Goal: Information Seeking & Learning: Check status

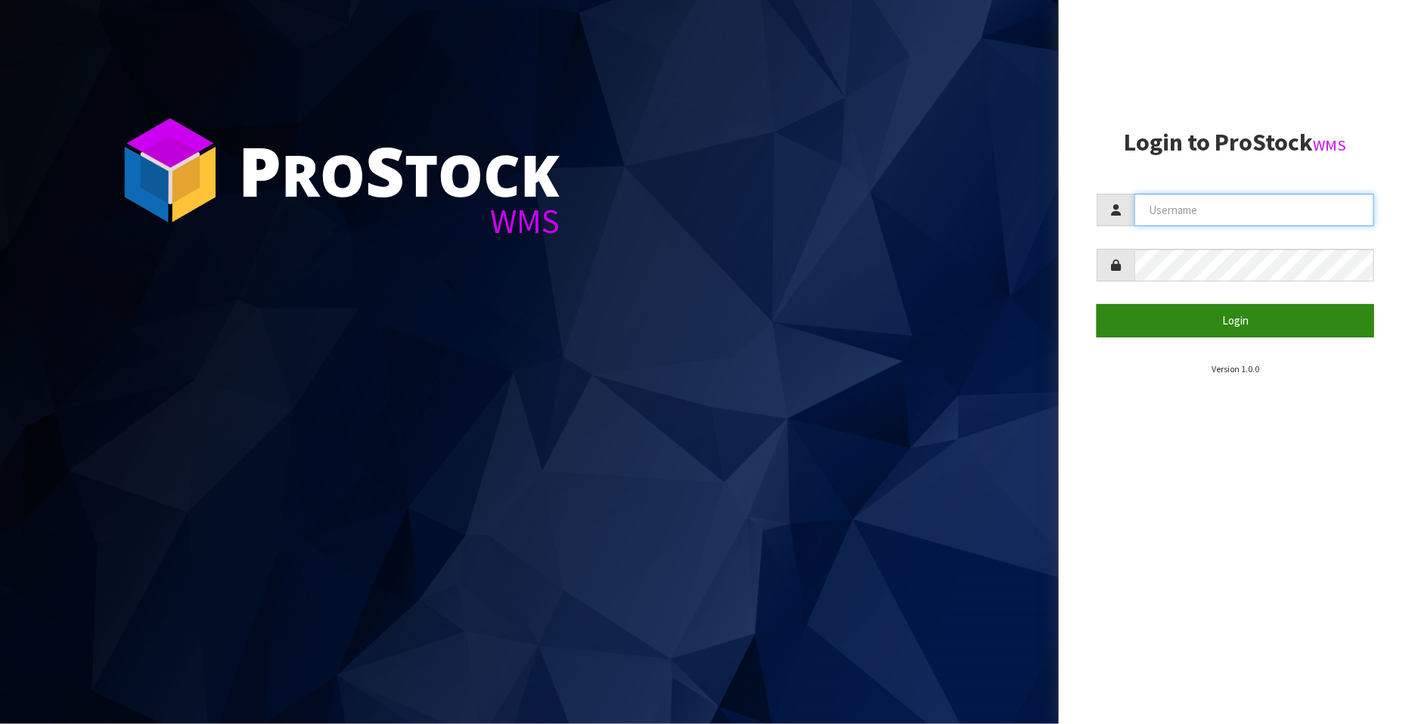
type input "FLOWAPAC"
click at [1236, 319] on button "Login" at bounding box center [1234, 320] width 277 height 33
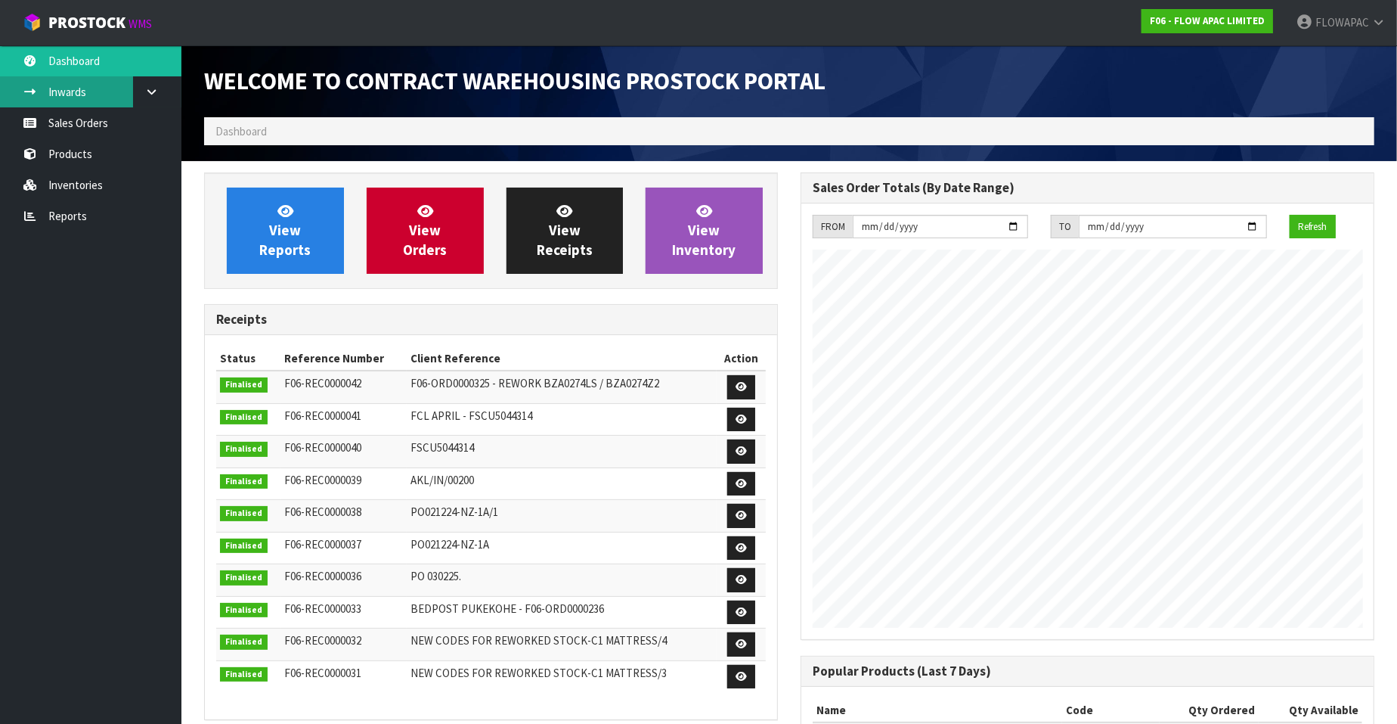
scroll to position [835, 597]
click at [85, 122] on link "Sales Orders" at bounding box center [90, 122] width 181 height 31
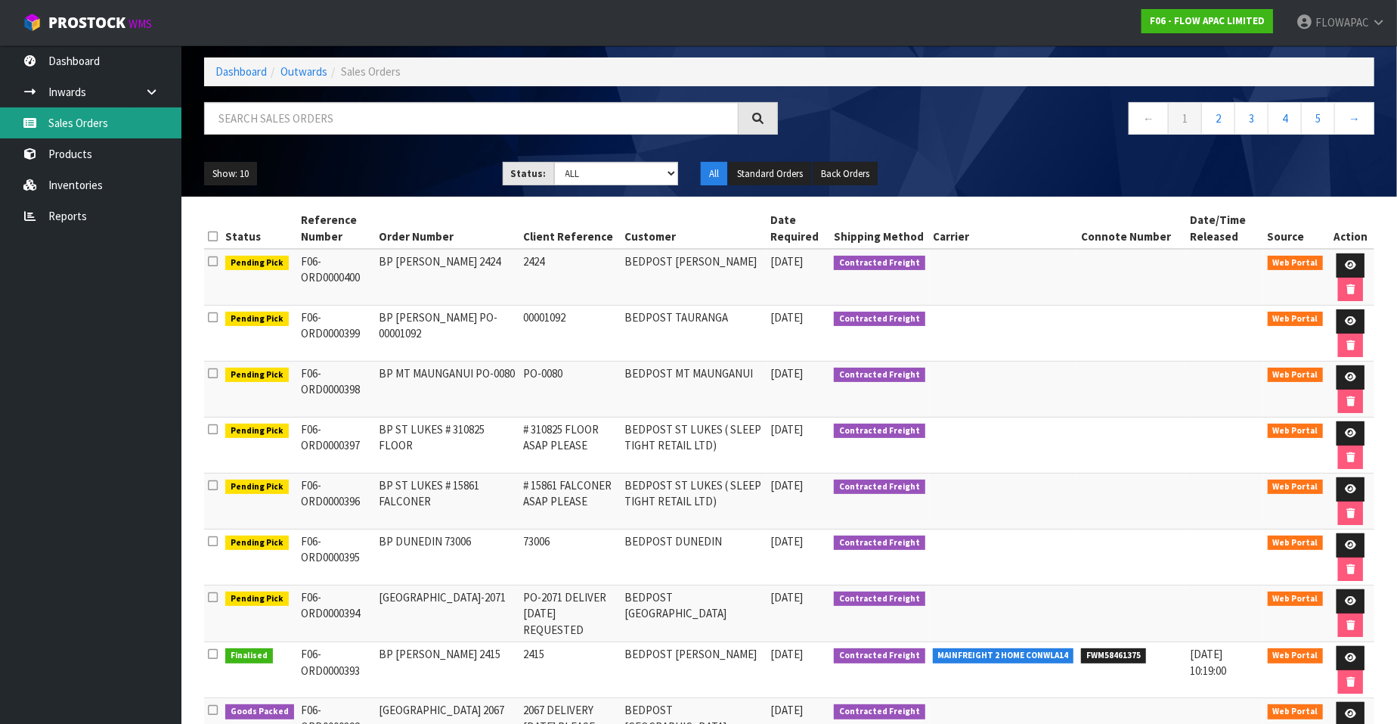
scroll to position [94, 0]
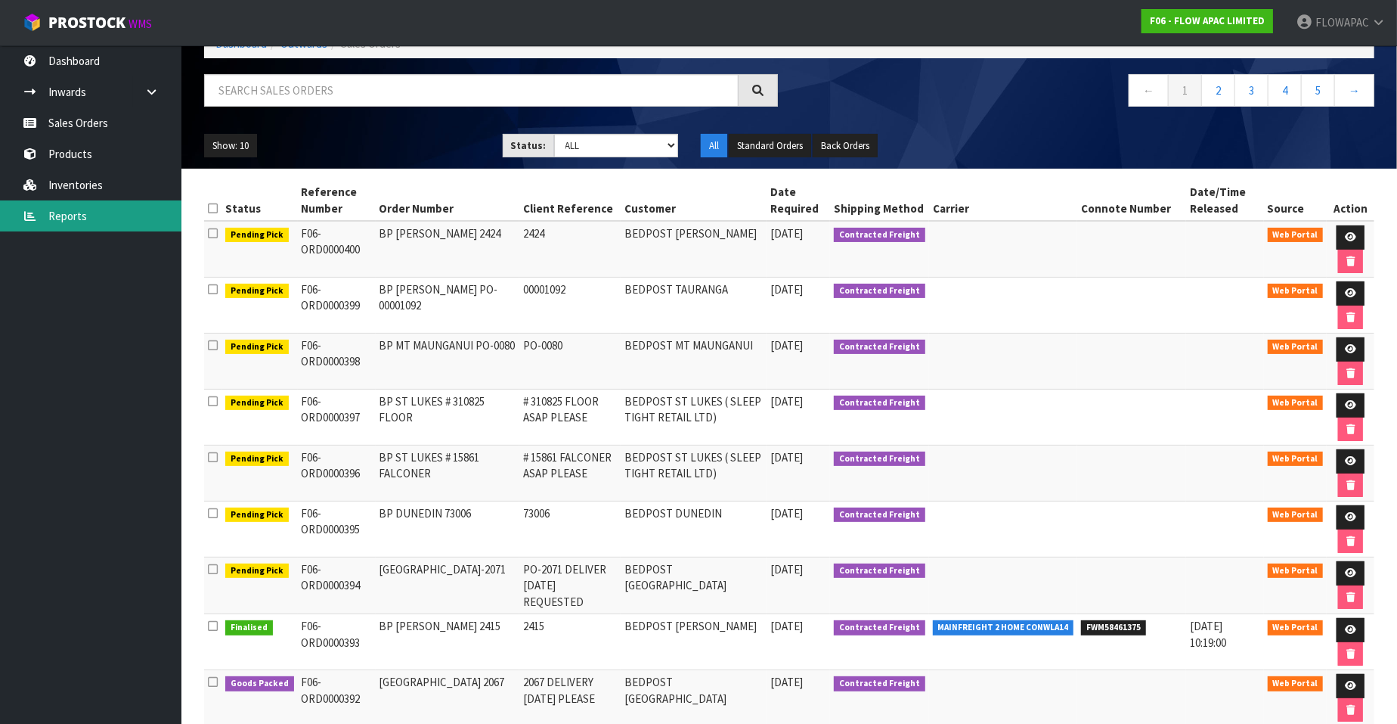
click at [76, 217] on link "Reports" at bounding box center [90, 215] width 181 height 31
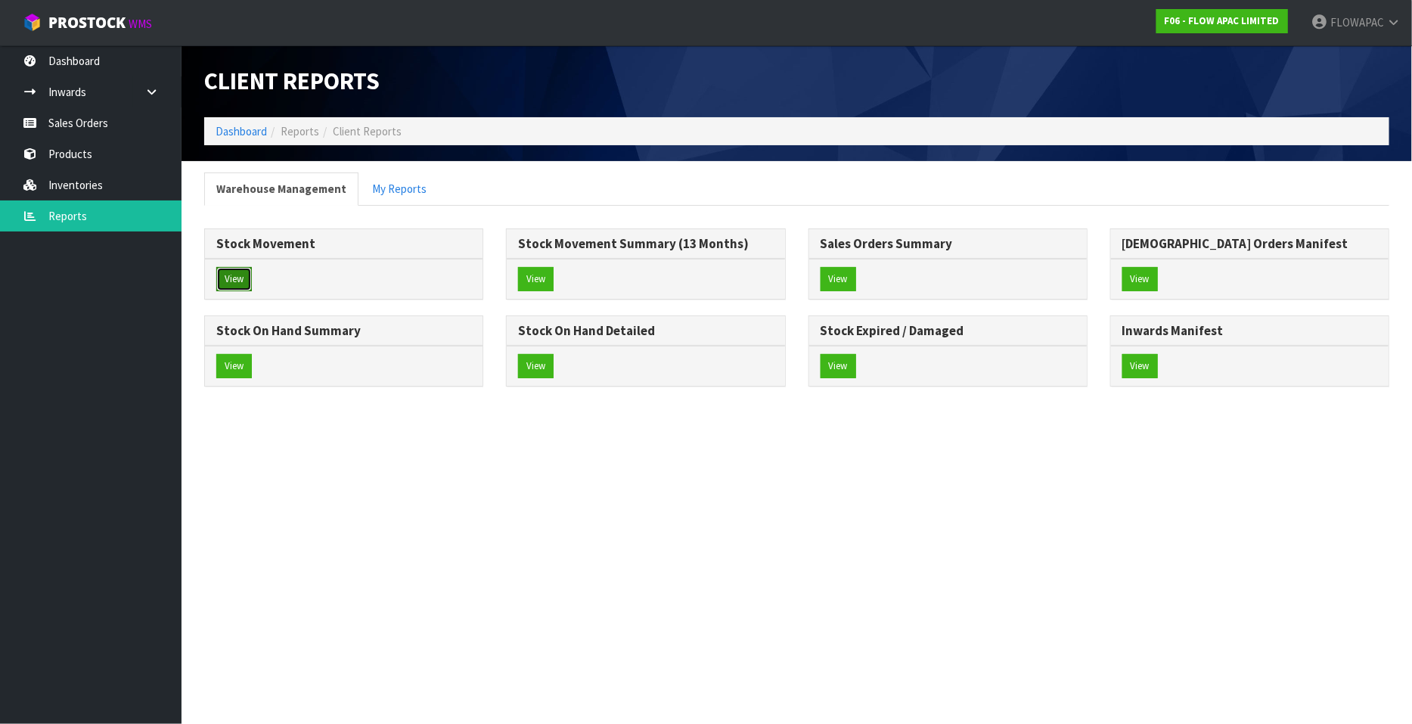
click at [229, 277] on button "View" at bounding box center [234, 279] width 36 height 24
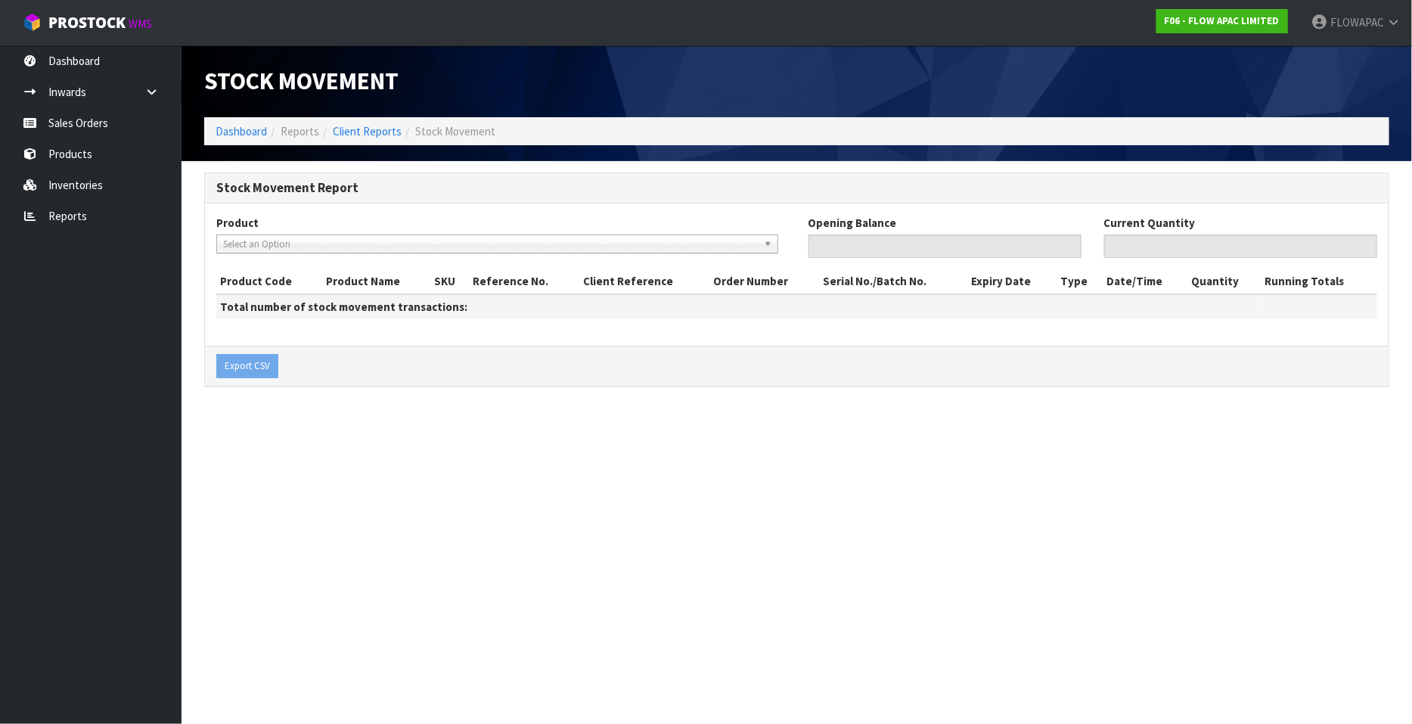
click at [295, 246] on span "Select an Option" at bounding box center [490, 244] width 535 height 18
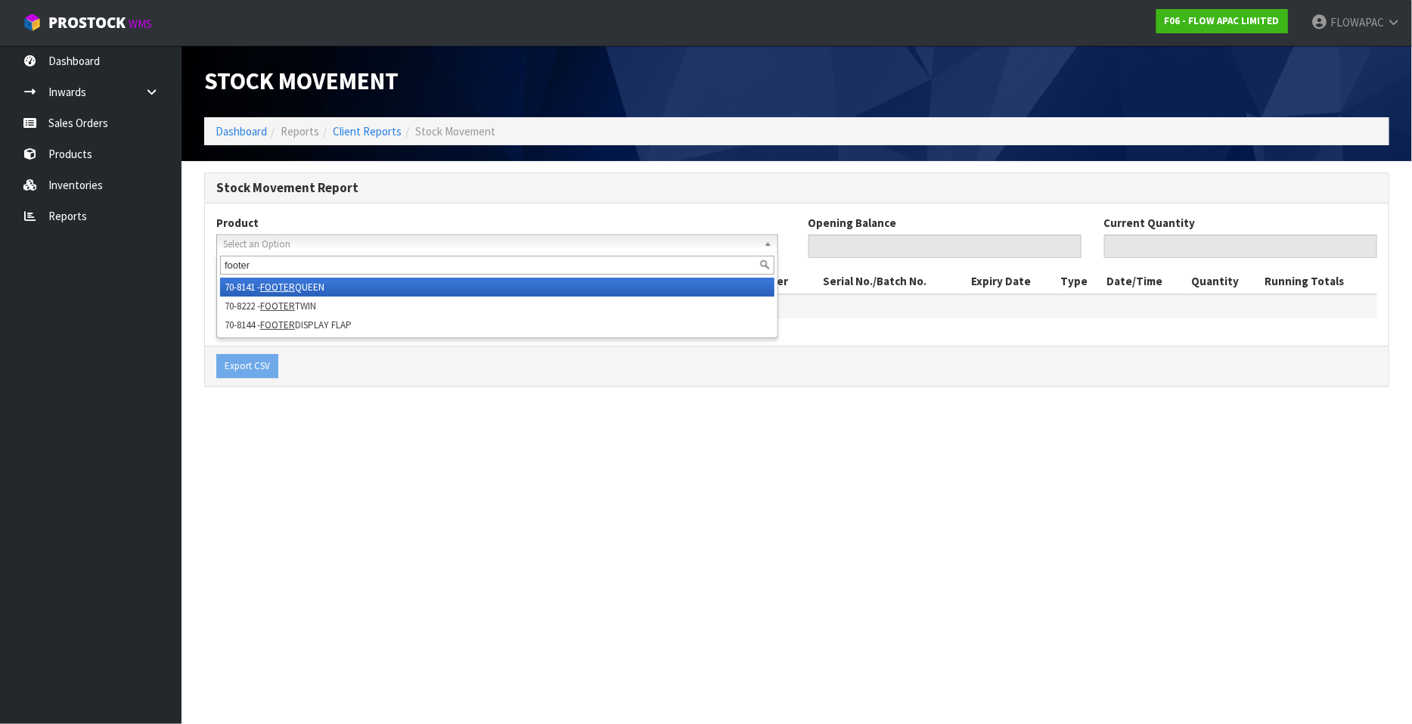
type input "footer"
click at [331, 289] on li "70-8141 - FOOTER QUEEN" at bounding box center [497, 286] width 554 height 19
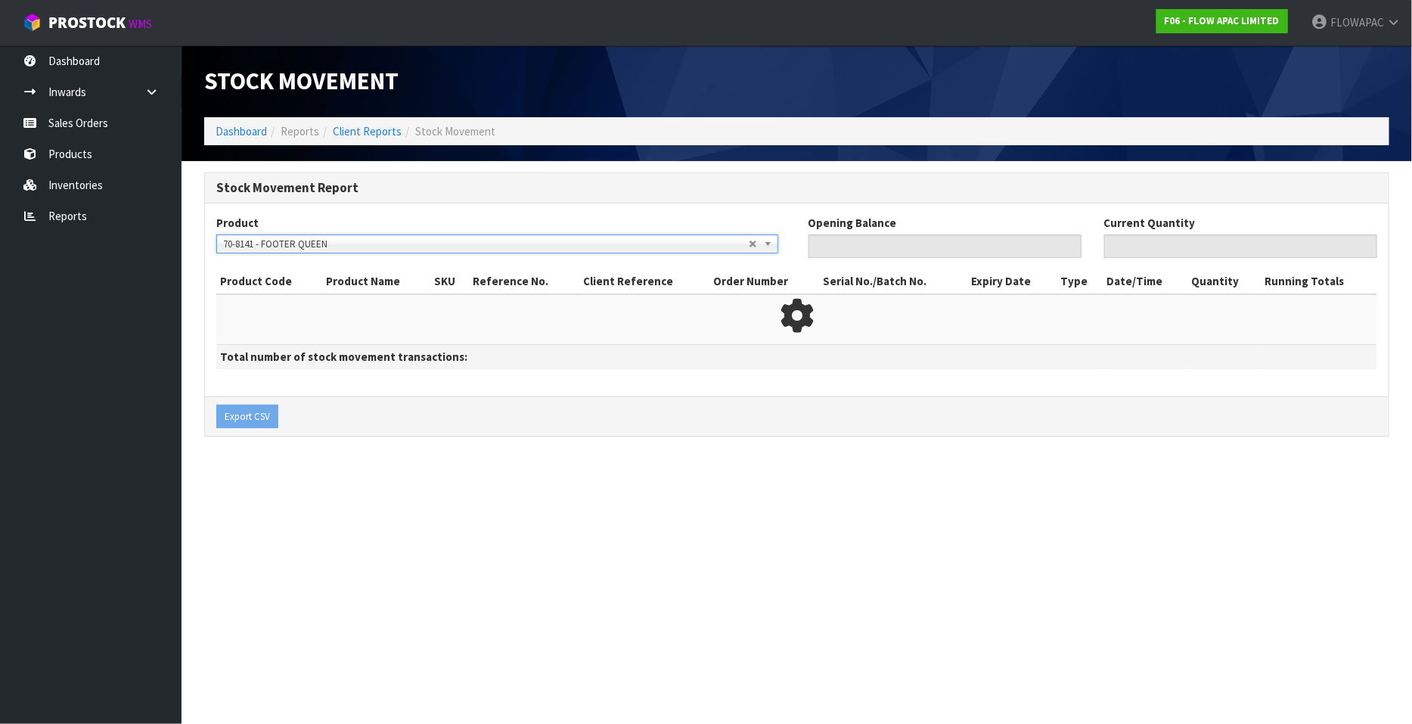
type input "0"
type input "4"
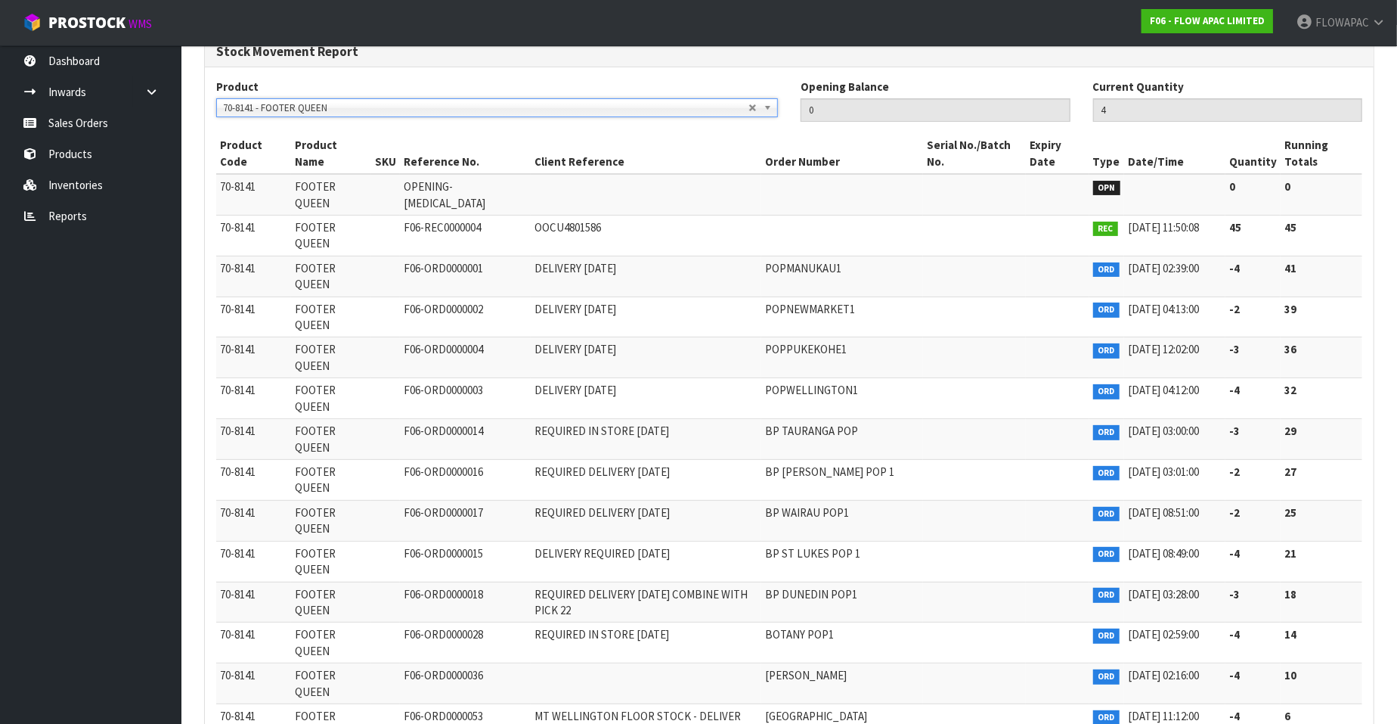
scroll to position [152, 0]
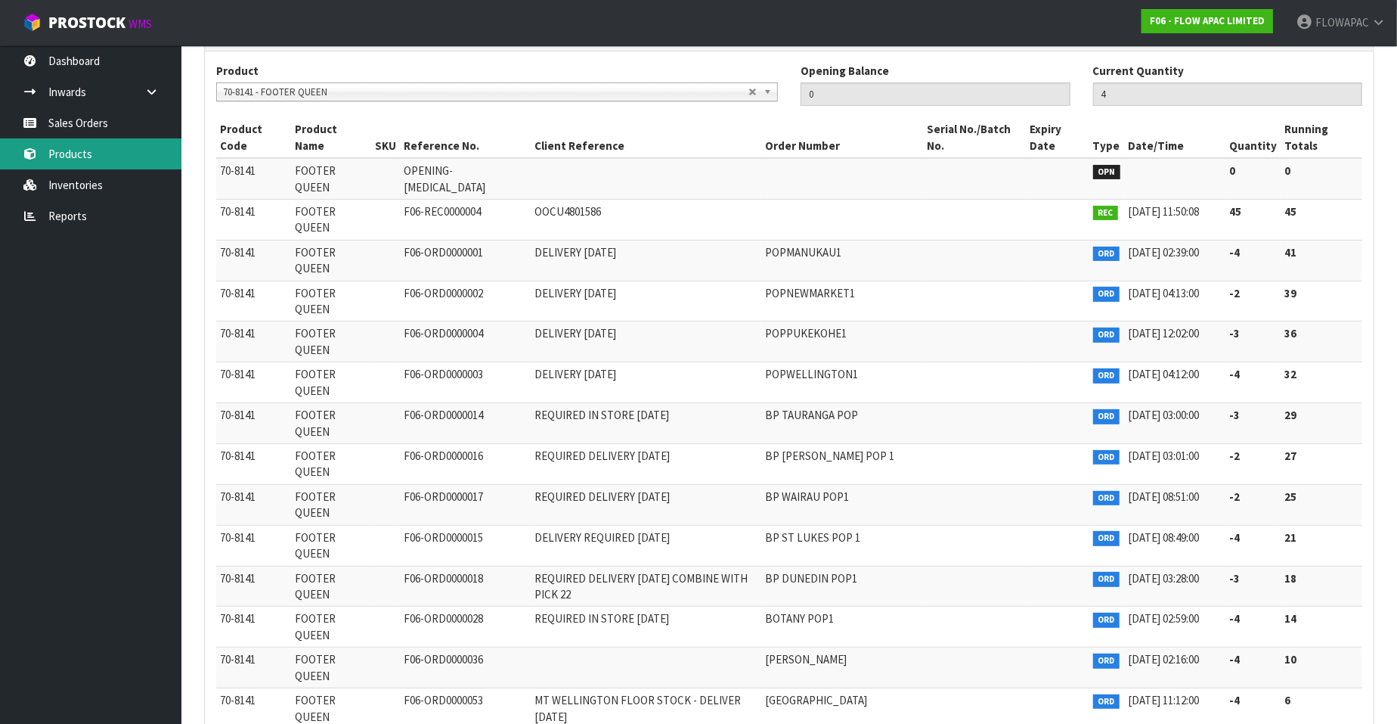
click at [91, 160] on link "Products" at bounding box center [90, 153] width 181 height 31
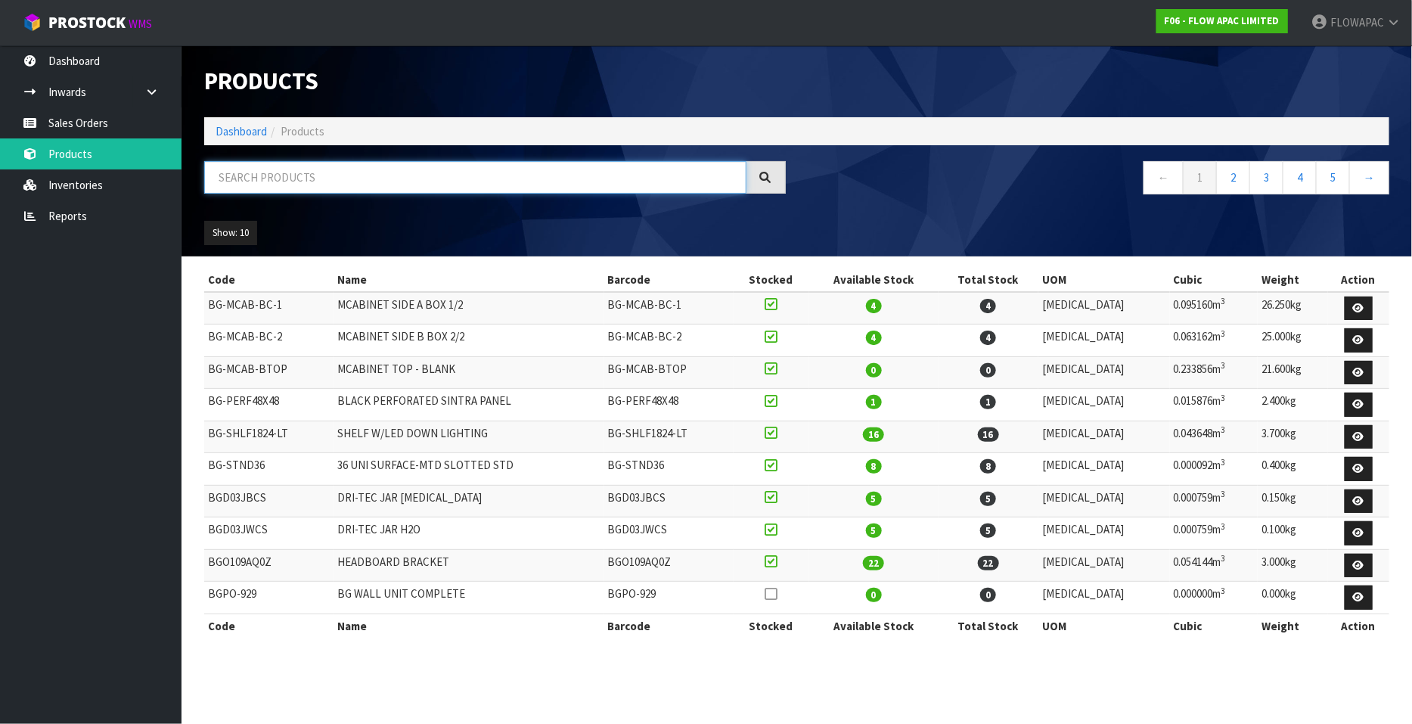
click at [303, 182] on input "text" at bounding box center [475, 177] width 542 height 33
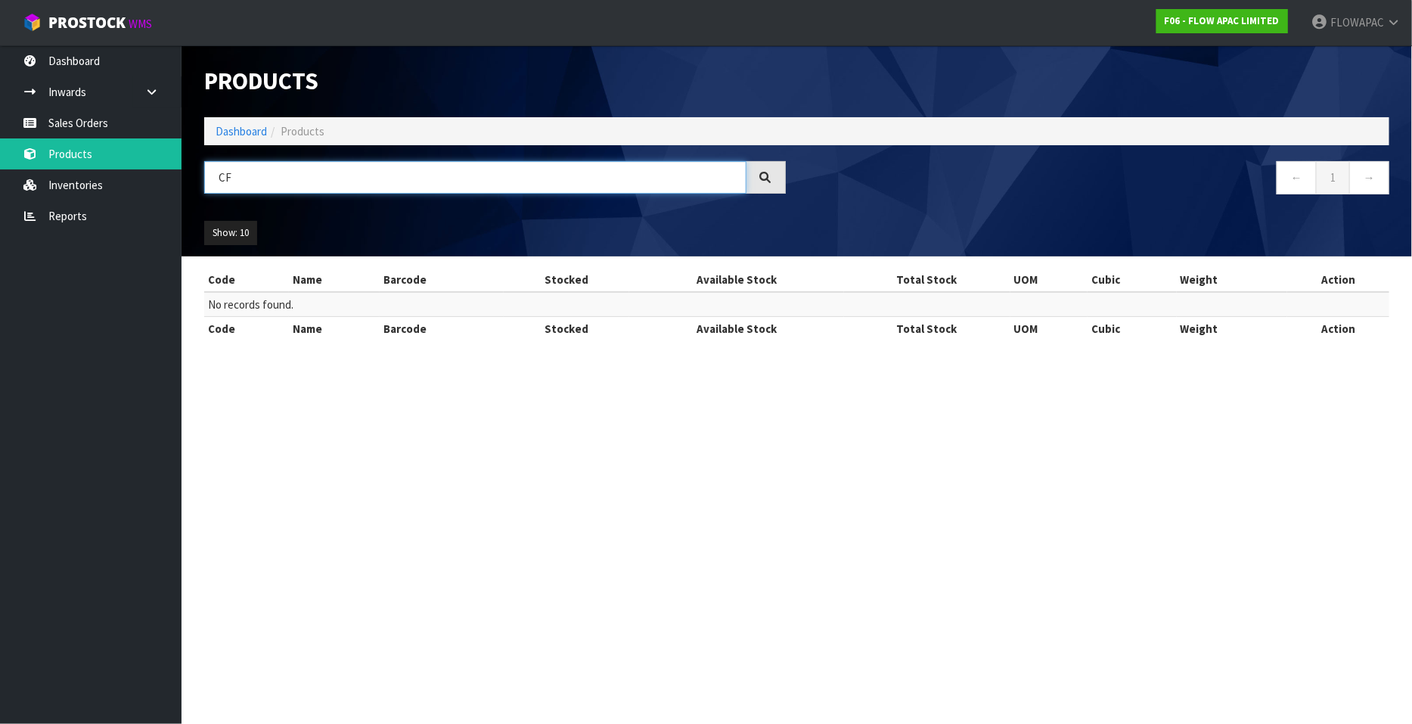
type input "C"
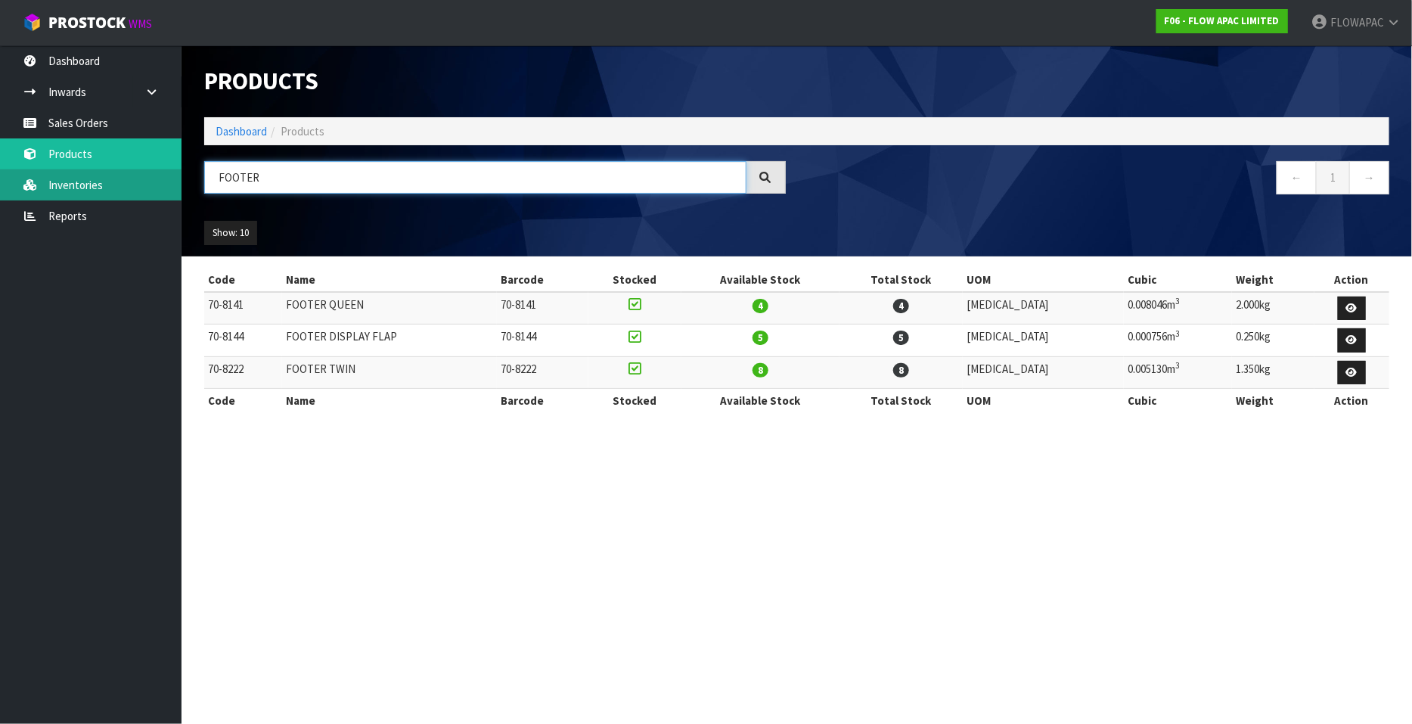
drag, startPoint x: 286, startPoint y: 168, endPoint x: 172, endPoint y: 186, distance: 115.6
click at [172, 186] on body "Toggle navigation ProStock WMS F06 - FLOW APAC LIMITED FLOWAPAC Logout Dashboar…" at bounding box center [706, 362] width 1412 height 724
type input "HEADER"
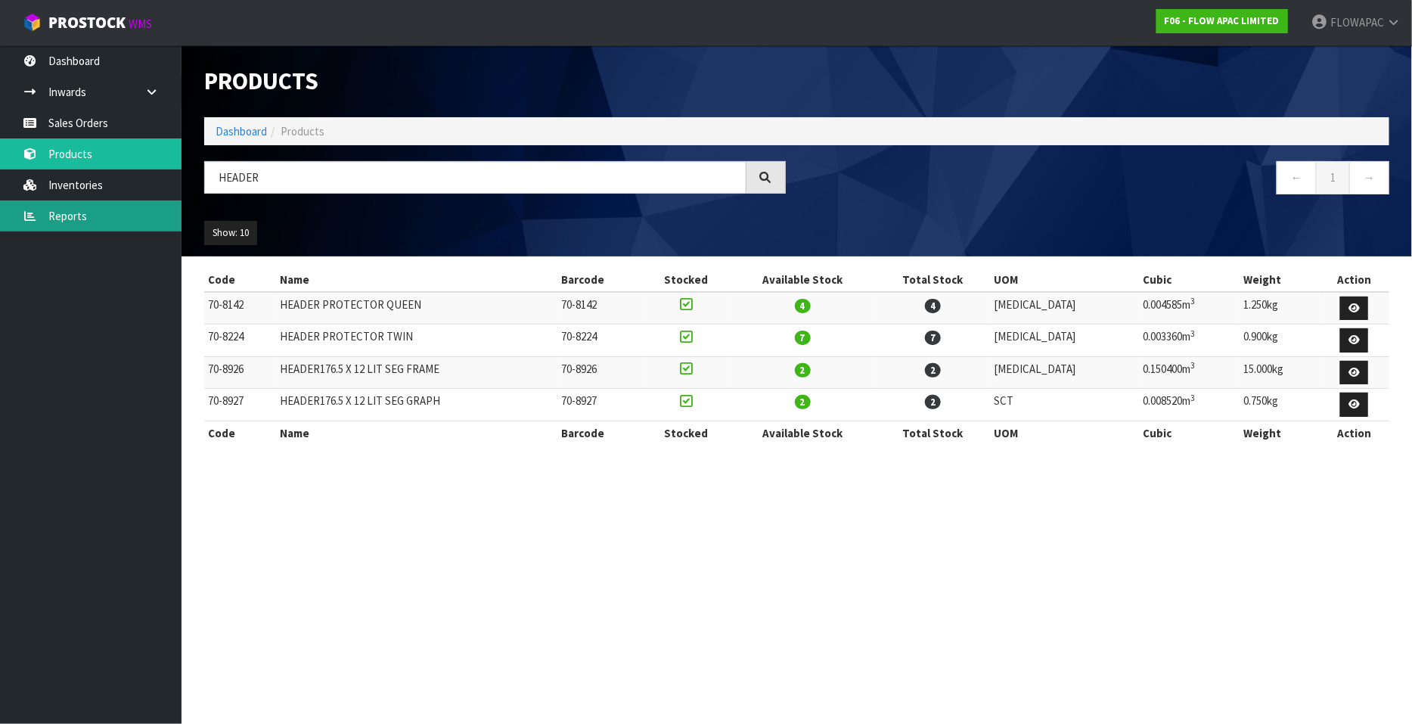
click at [79, 218] on link "Reports" at bounding box center [90, 215] width 181 height 31
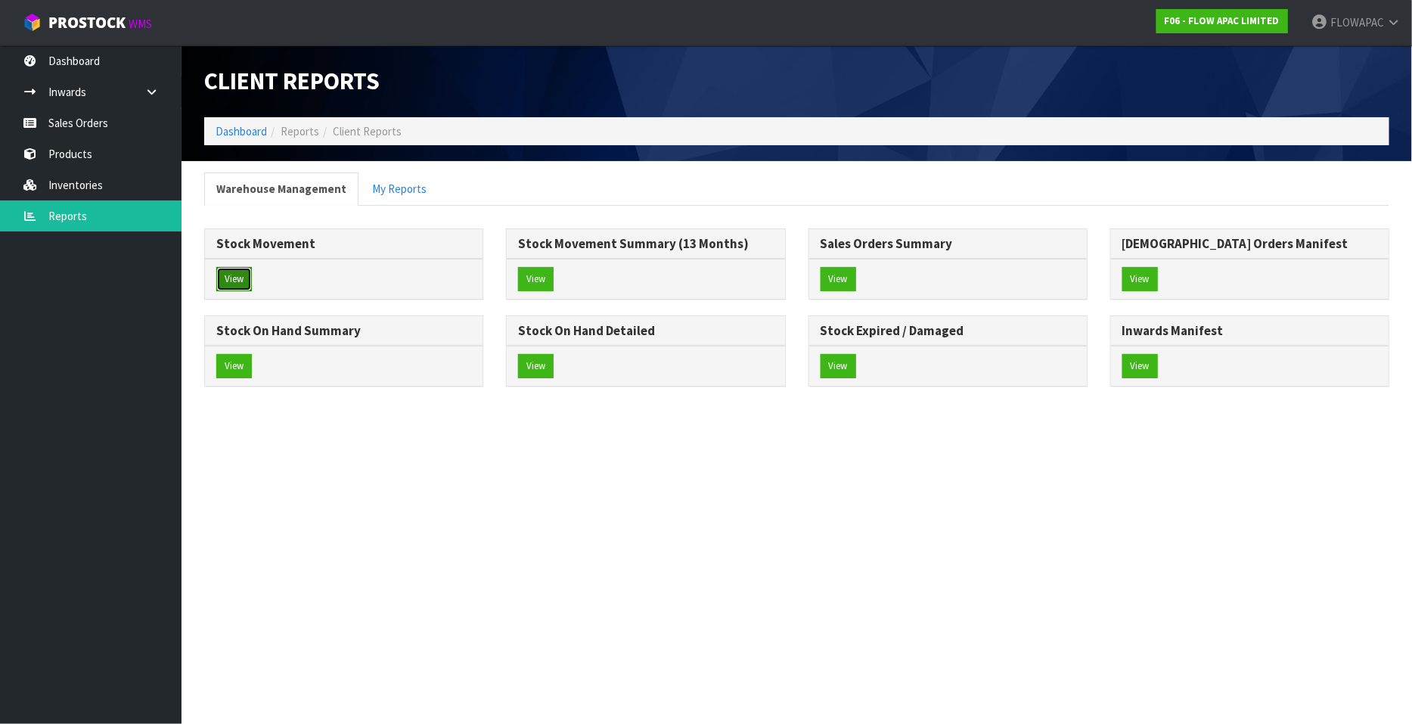
click at [246, 285] on button "View" at bounding box center [234, 279] width 36 height 24
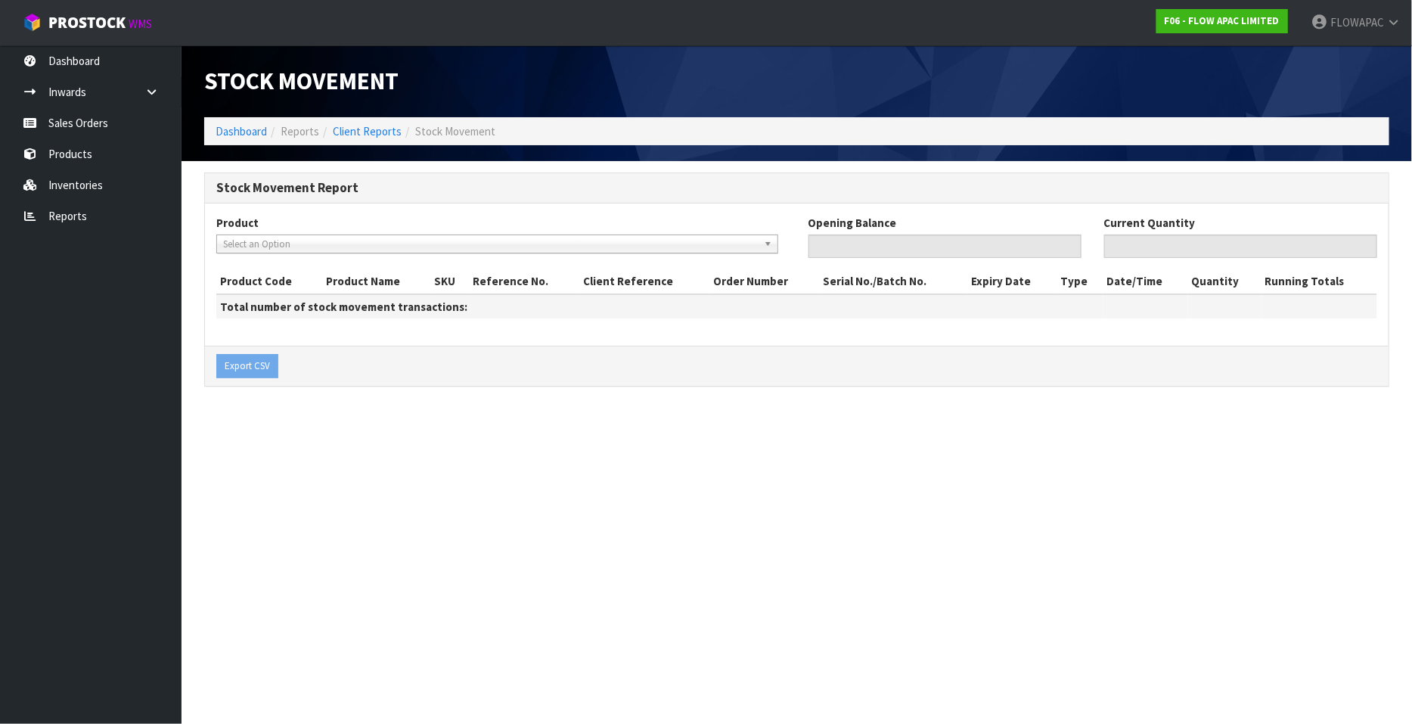
click at [269, 241] on span "Select an Option" at bounding box center [490, 244] width 535 height 18
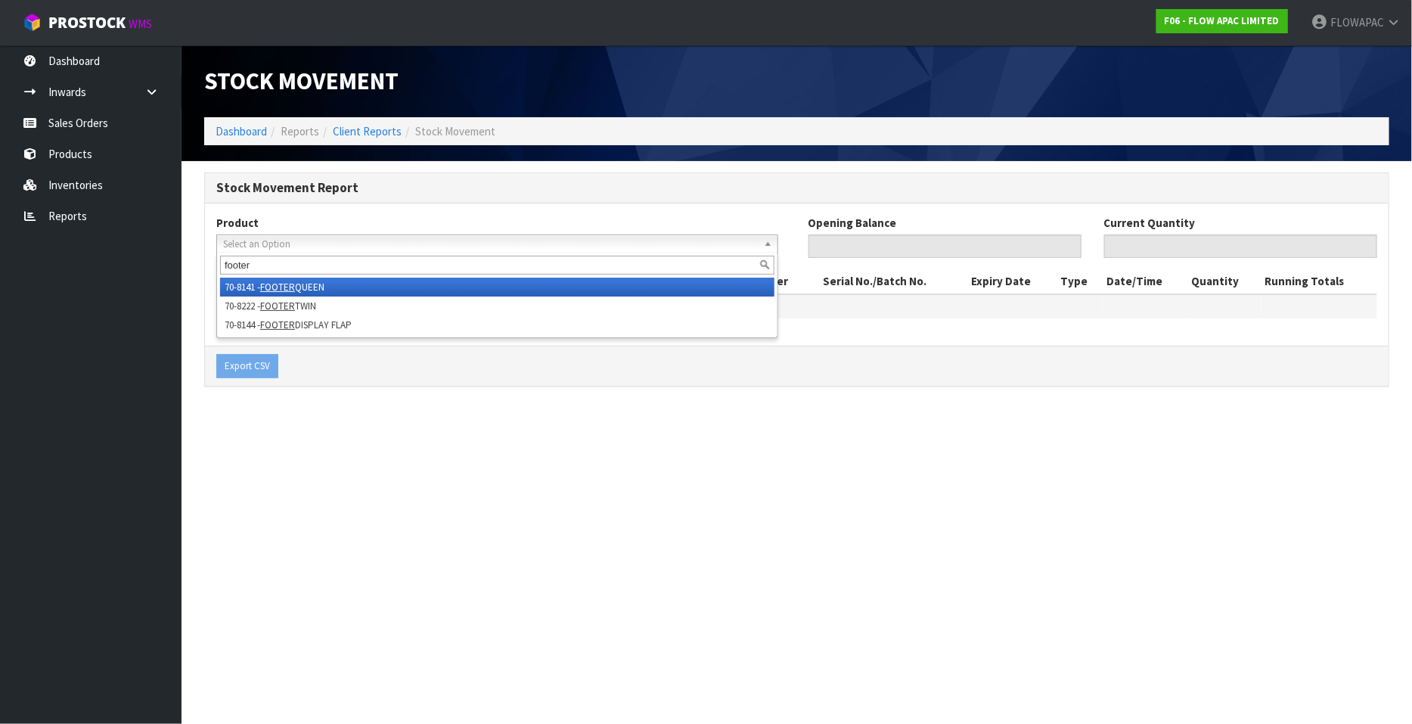
type input "footer"
click at [321, 290] on li "70-8141 - FOOTER QUEEN" at bounding box center [497, 286] width 554 height 19
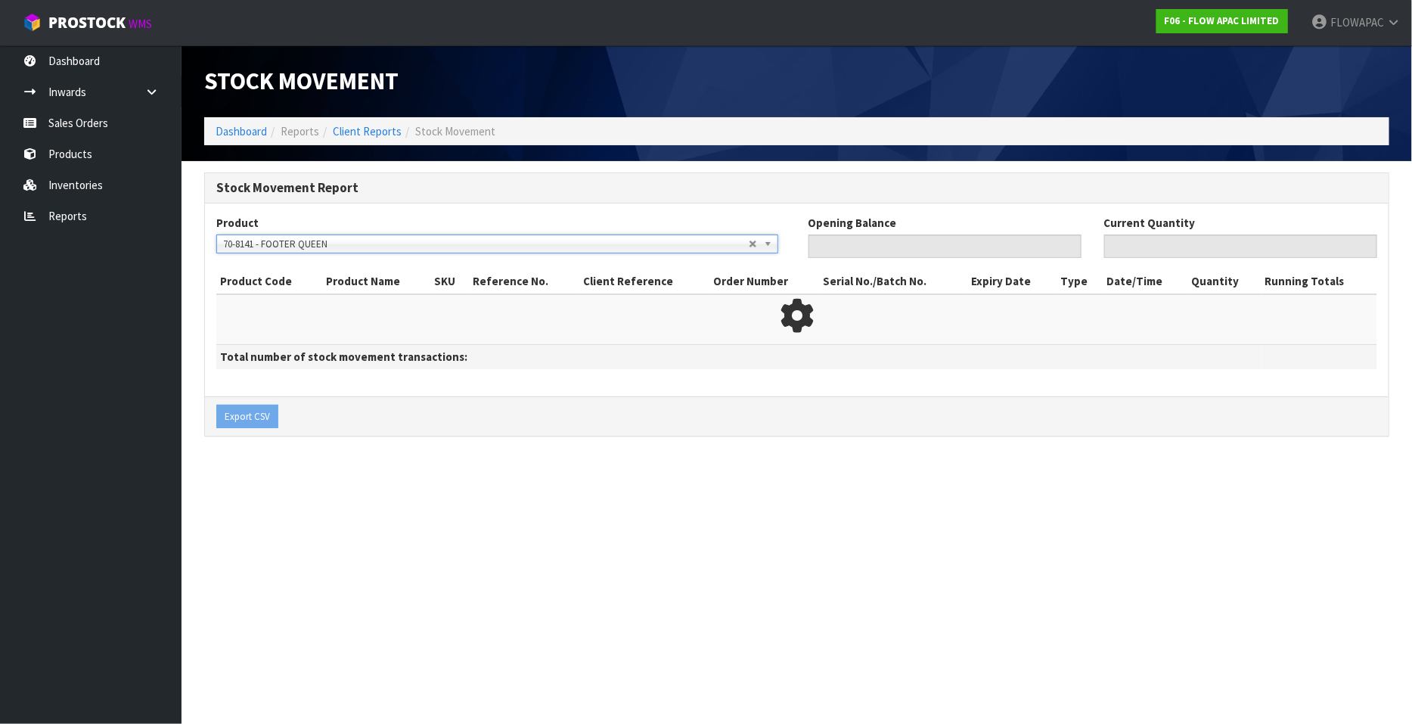
type input "0"
type input "4"
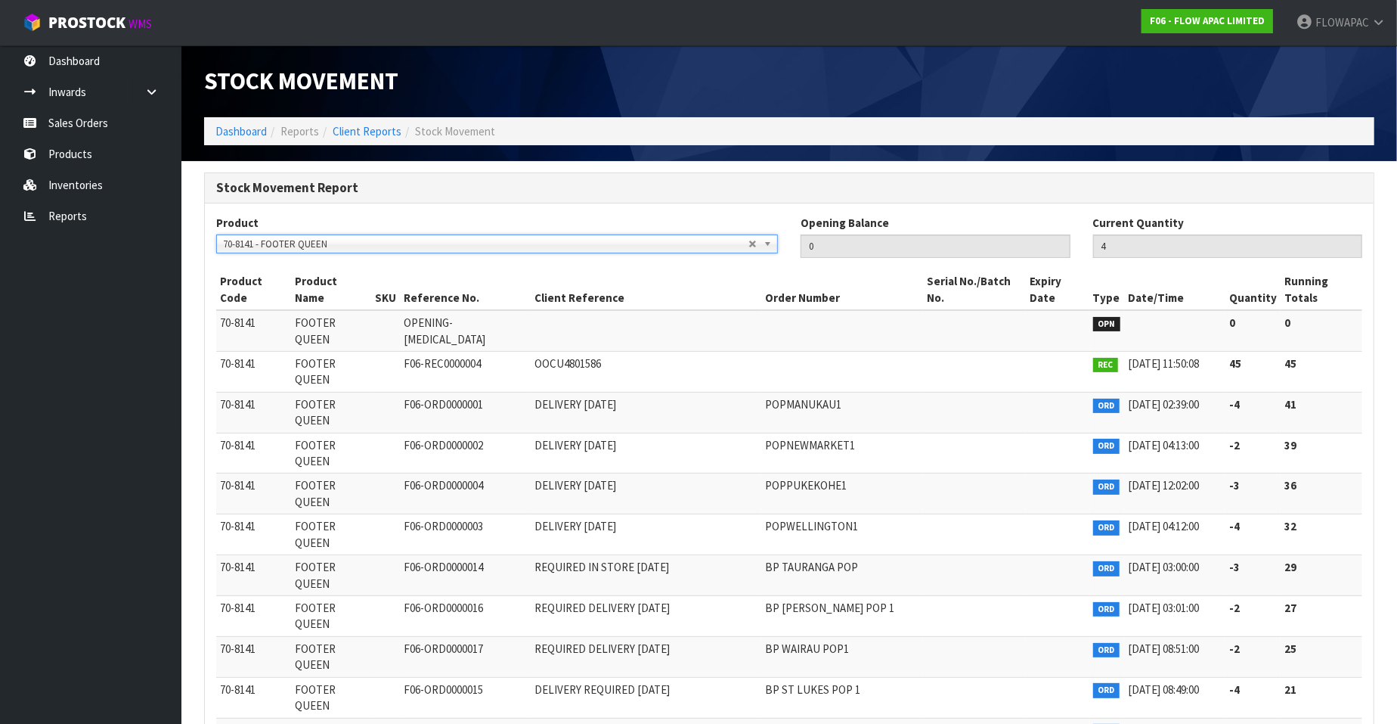
scroll to position [94, 0]
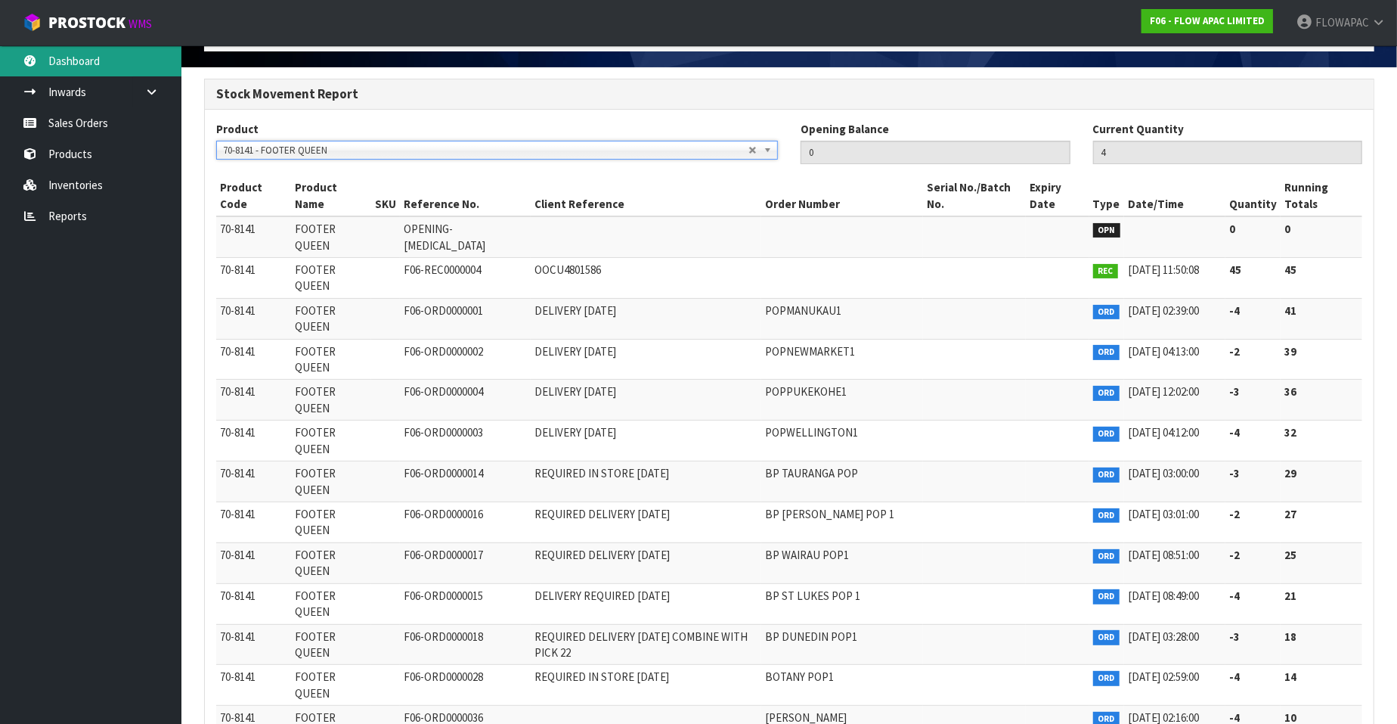
click at [105, 63] on link "Dashboard" at bounding box center [90, 60] width 181 height 31
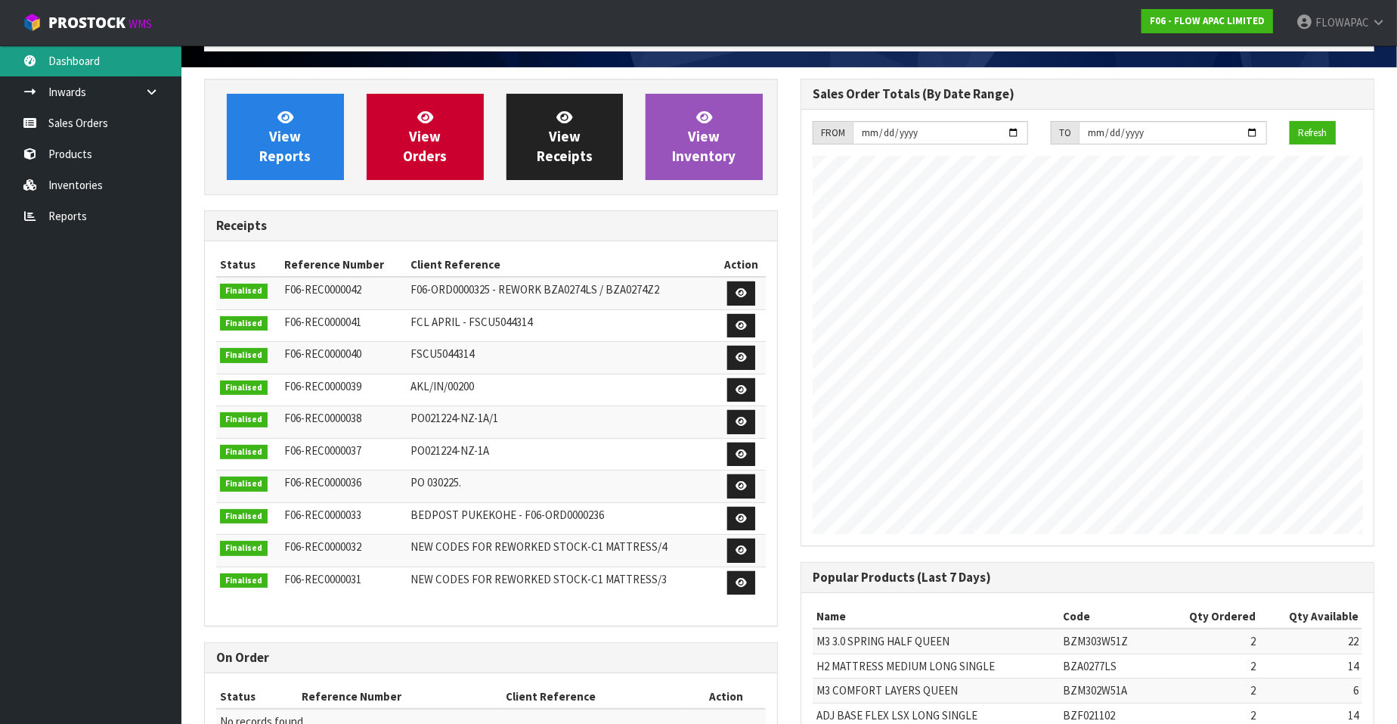
scroll to position [835, 597]
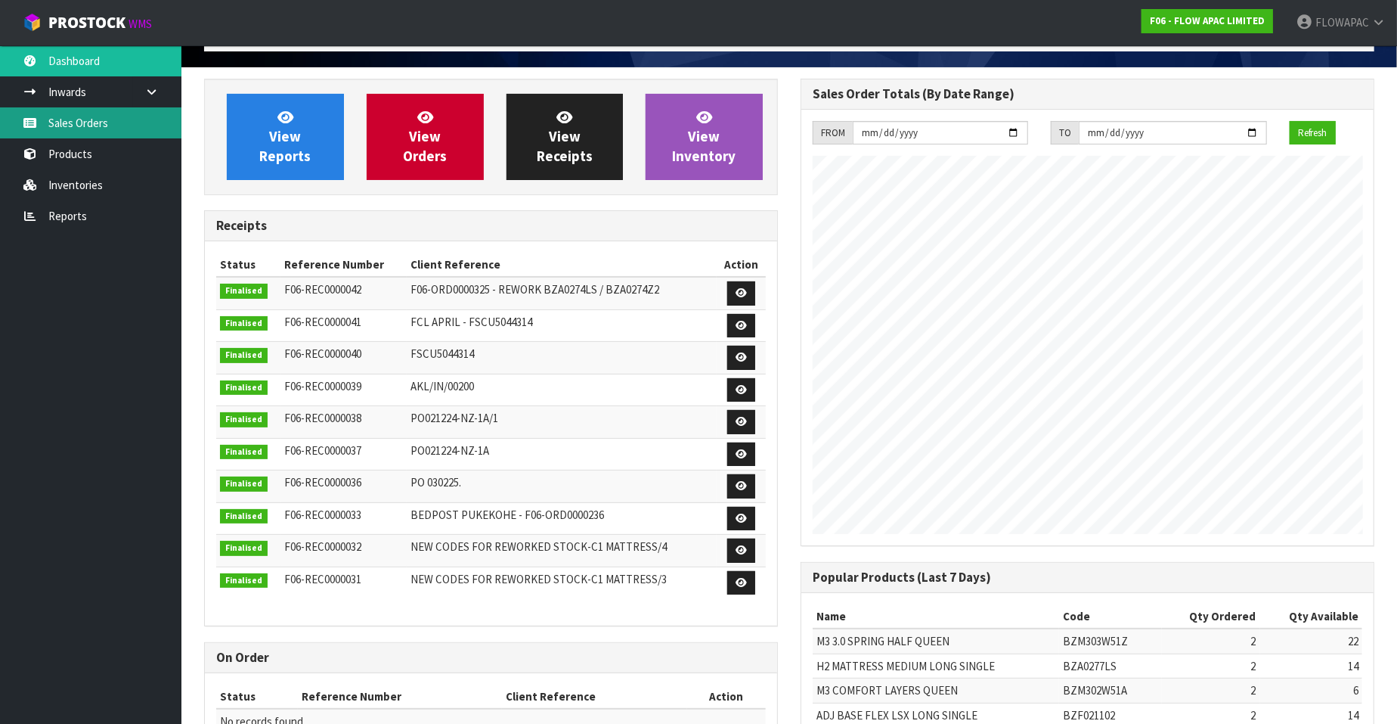
click at [83, 126] on link "Sales Orders" at bounding box center [90, 122] width 181 height 31
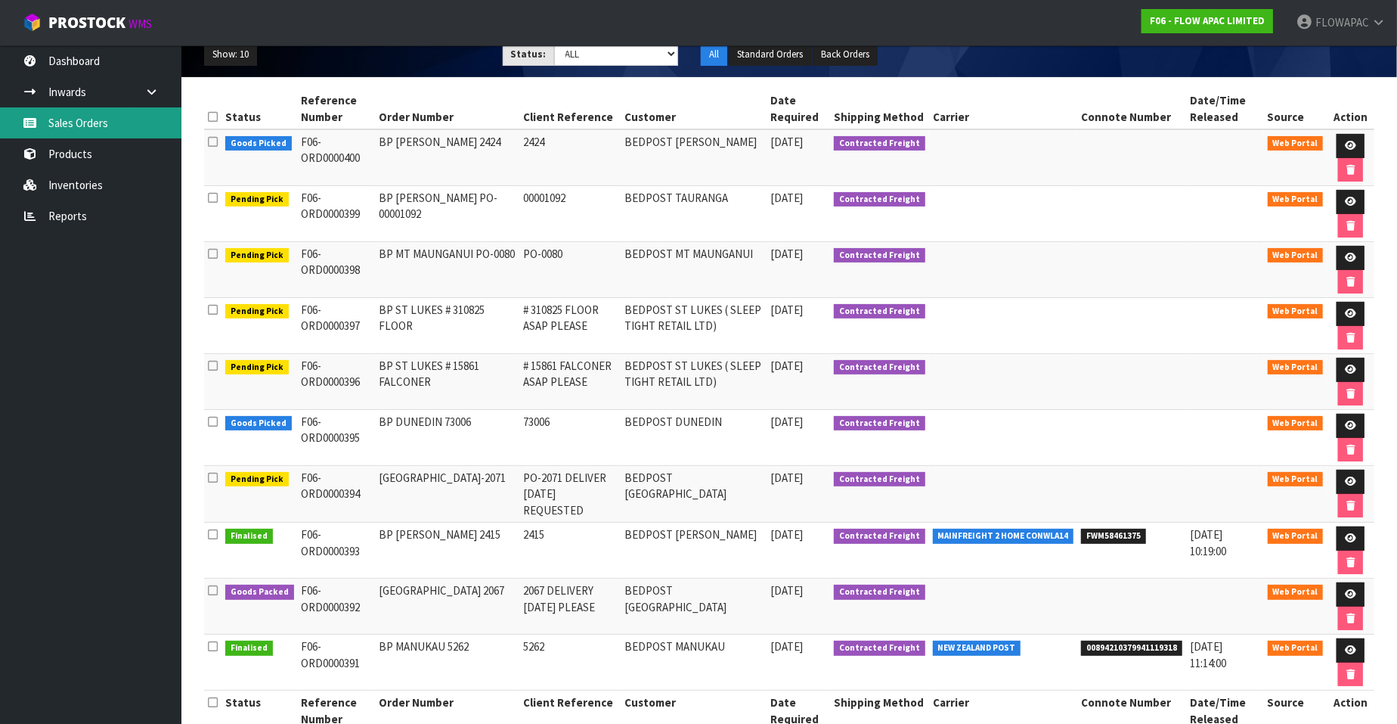
scroll to position [188, 0]
